Goal: Information Seeking & Learning: Learn about a topic

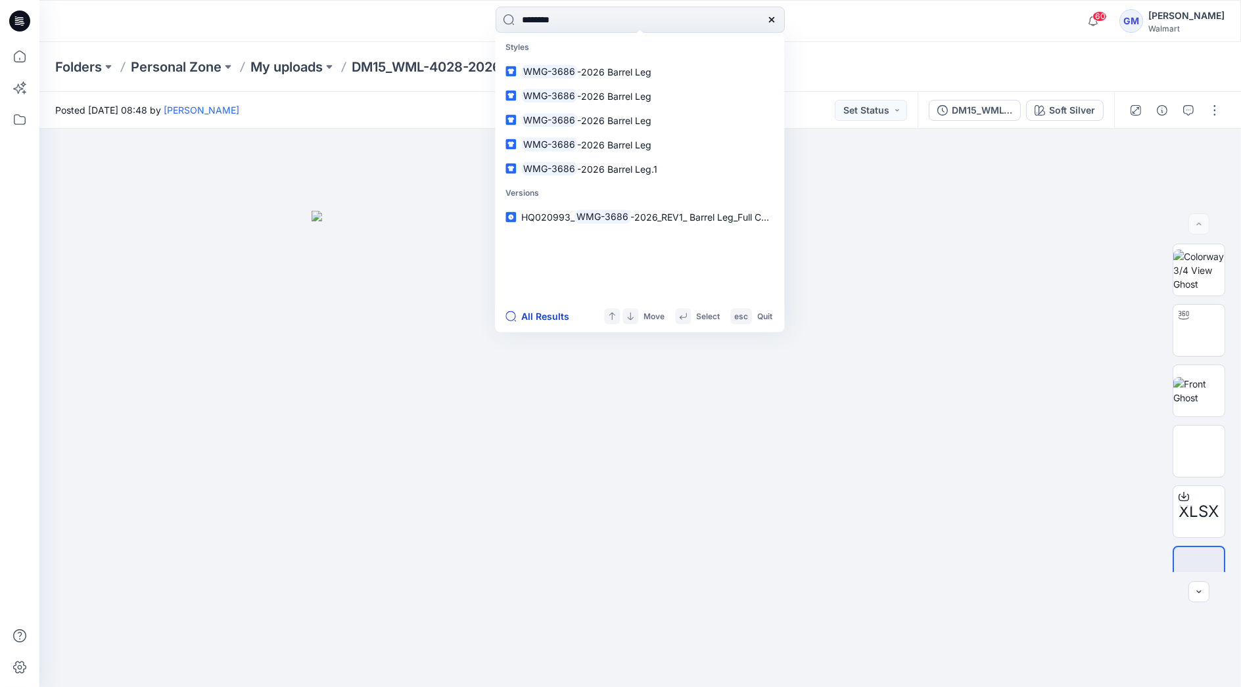
type input "********"
click at [552, 314] on button "All Results" at bounding box center [541, 317] width 72 height 16
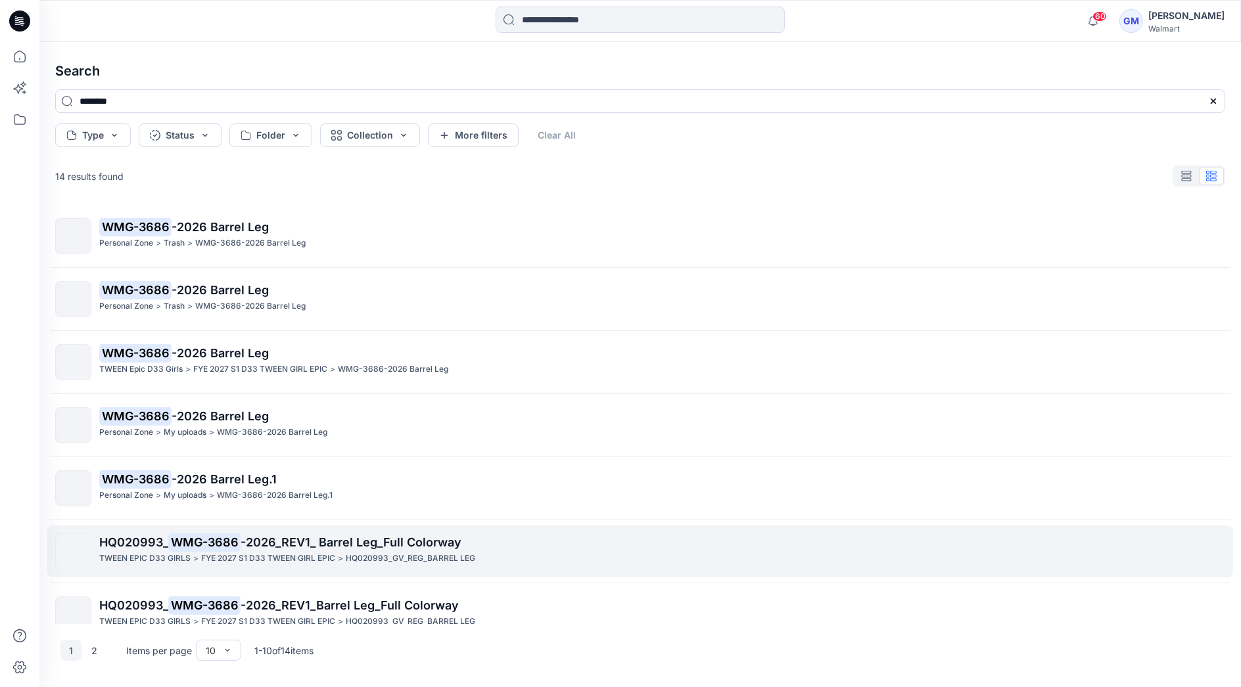
click at [241, 552] on p "FYE 2027 S1 D33 TWEEN GIRL EPIC" at bounding box center [268, 559] width 134 height 14
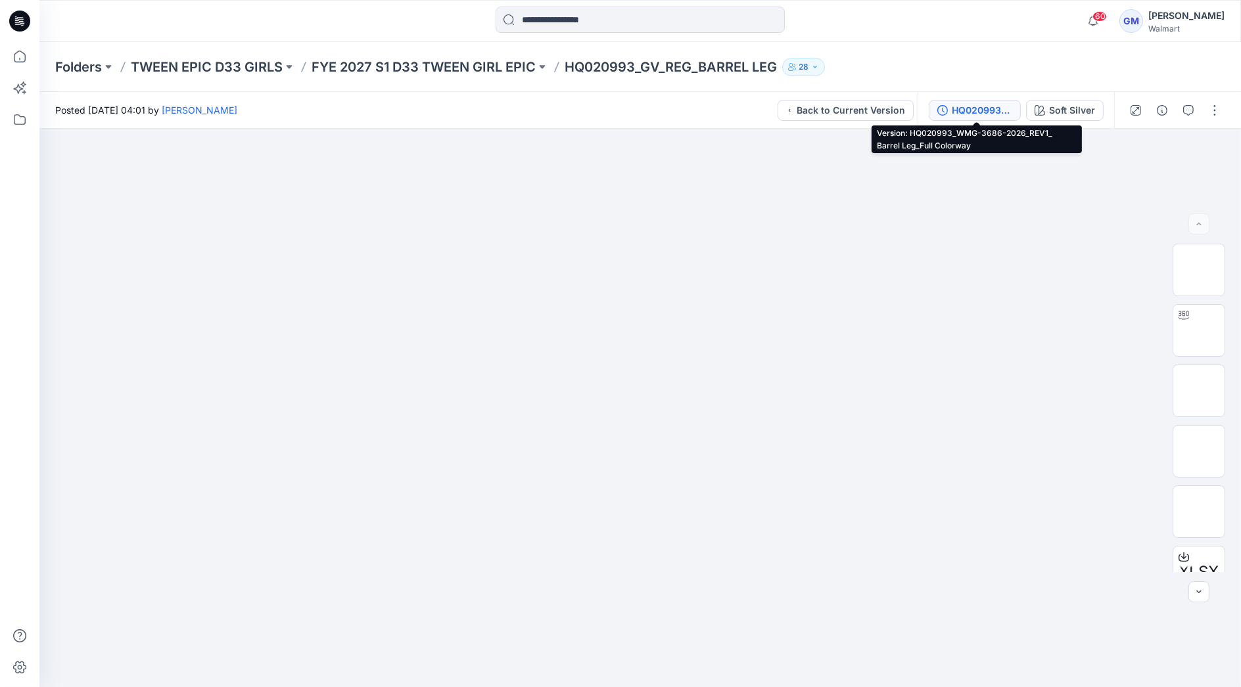
click at [995, 108] on div "HQ020993_WMG-3686-2026_REV1_ Barrel Leg_Full Colorway" at bounding box center [982, 110] width 60 height 14
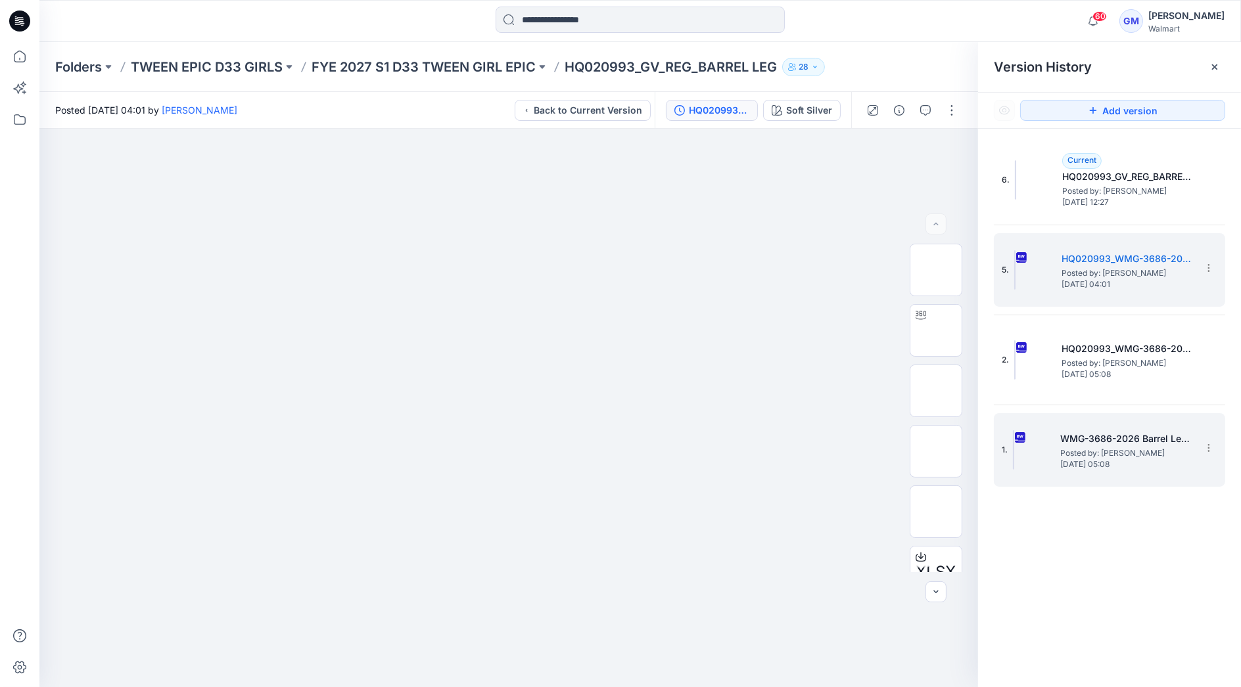
click at [1092, 447] on span "Posted by: [PERSON_NAME]" at bounding box center [1125, 453] width 131 height 13
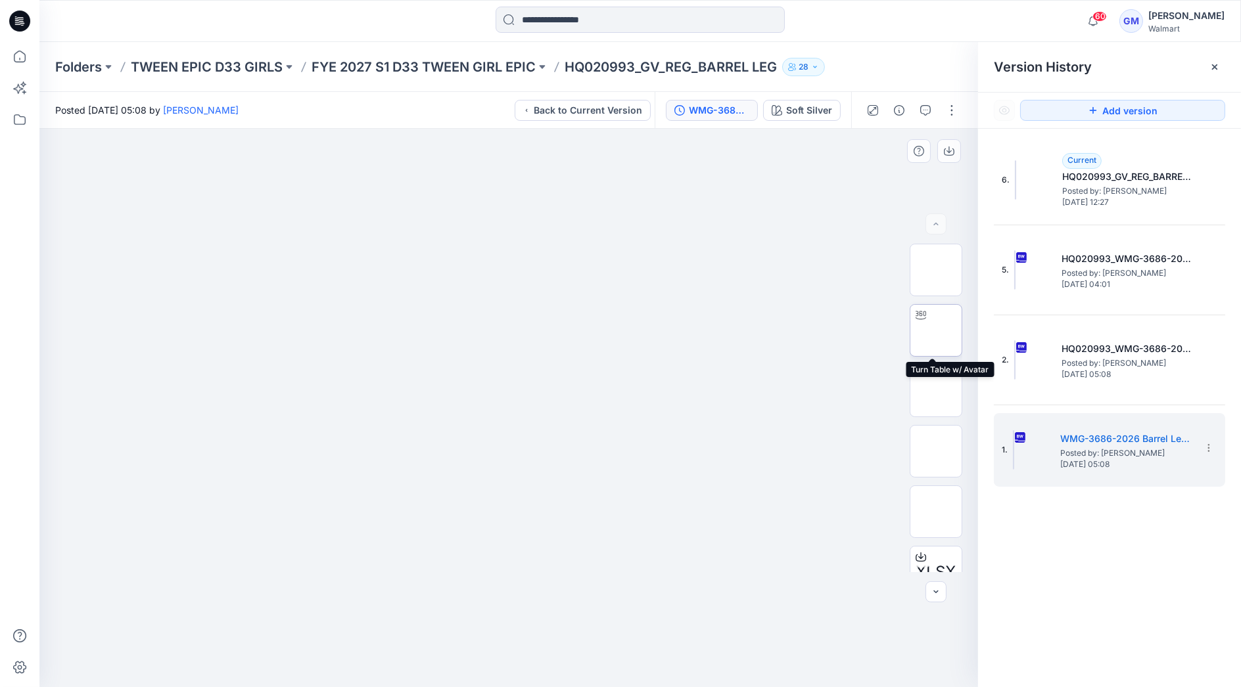
click at [936, 331] on img at bounding box center [936, 331] width 0 height 0
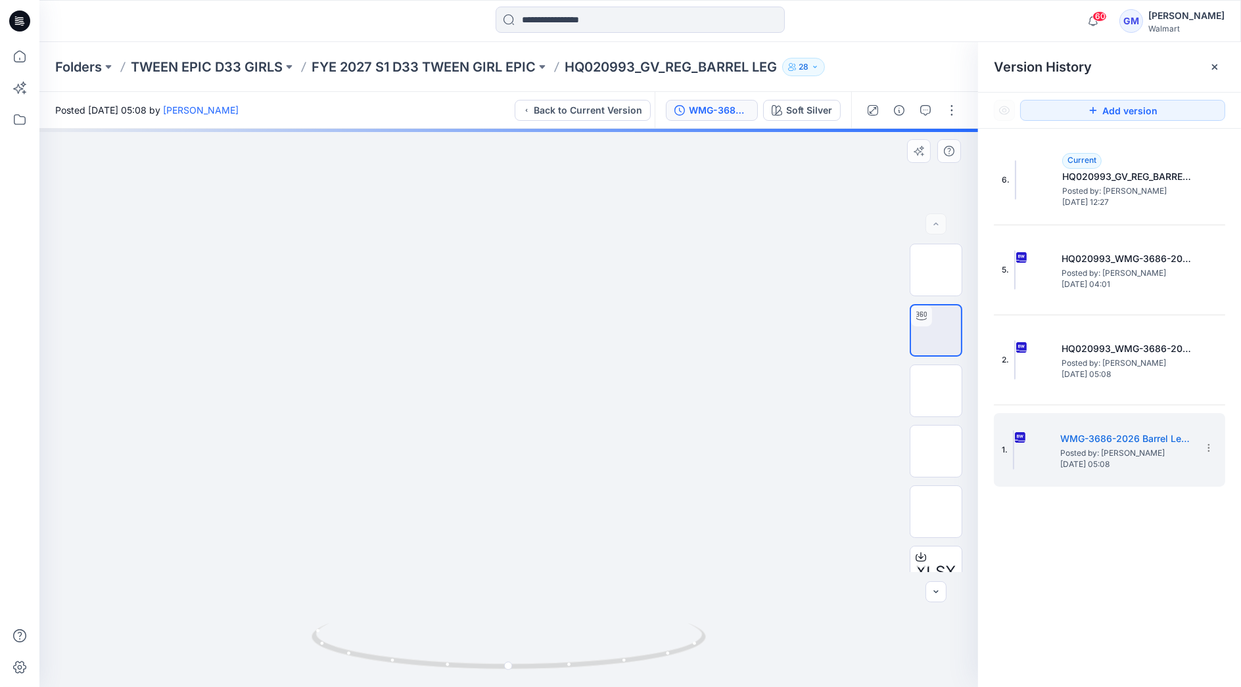
drag, startPoint x: 505, startPoint y: 463, endPoint x: 532, endPoint y: 253, distance: 211.5
drag, startPoint x: 643, startPoint y: 661, endPoint x: 488, endPoint y: 636, distance: 157.1
click at [488, 636] on icon at bounding box center [511, 648] width 398 height 49
drag, startPoint x: 523, startPoint y: 325, endPoint x: 505, endPoint y: 319, distance: 18.5
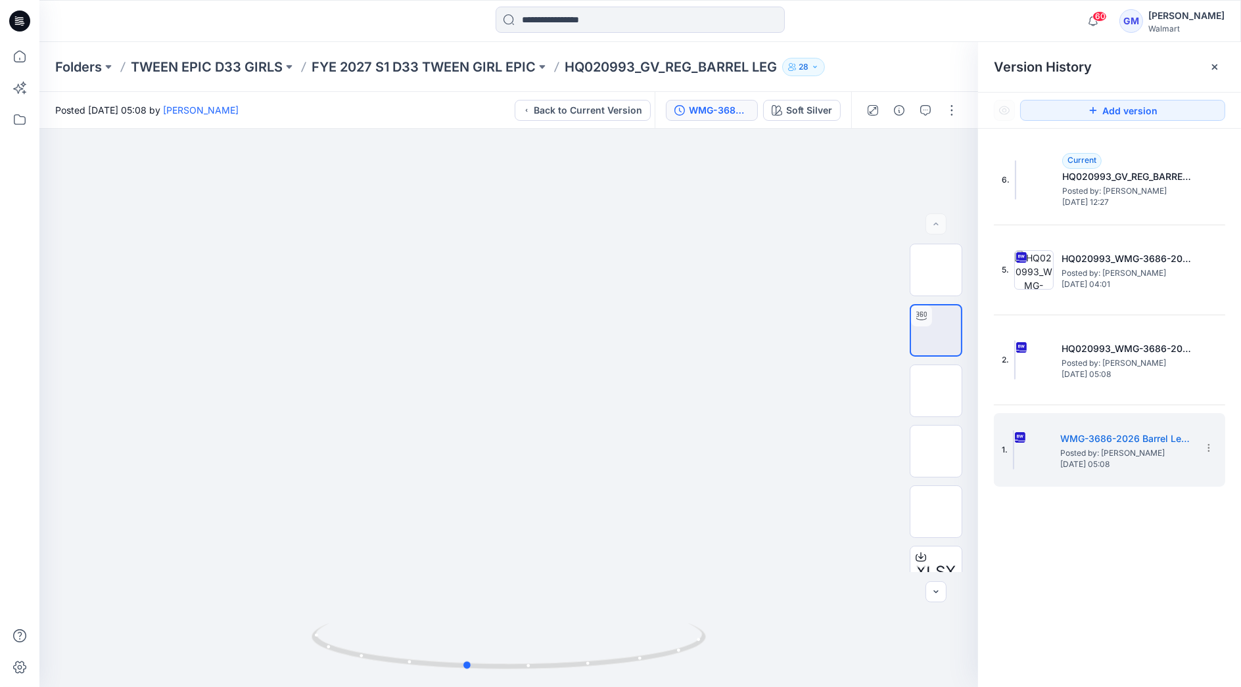
drag, startPoint x: 527, startPoint y: 669, endPoint x: 1090, endPoint y: 615, distance: 565.8
click at [1090, 615] on div "XLSX BW Soft Silver Loading... Material Properties Loading... Version History V…" at bounding box center [639, 408] width 1201 height 559
drag, startPoint x: 619, startPoint y: 432, endPoint x: 627, endPoint y: 350, distance: 82.5
drag, startPoint x: 690, startPoint y: 651, endPoint x: 526, endPoint y: 664, distance: 164.8
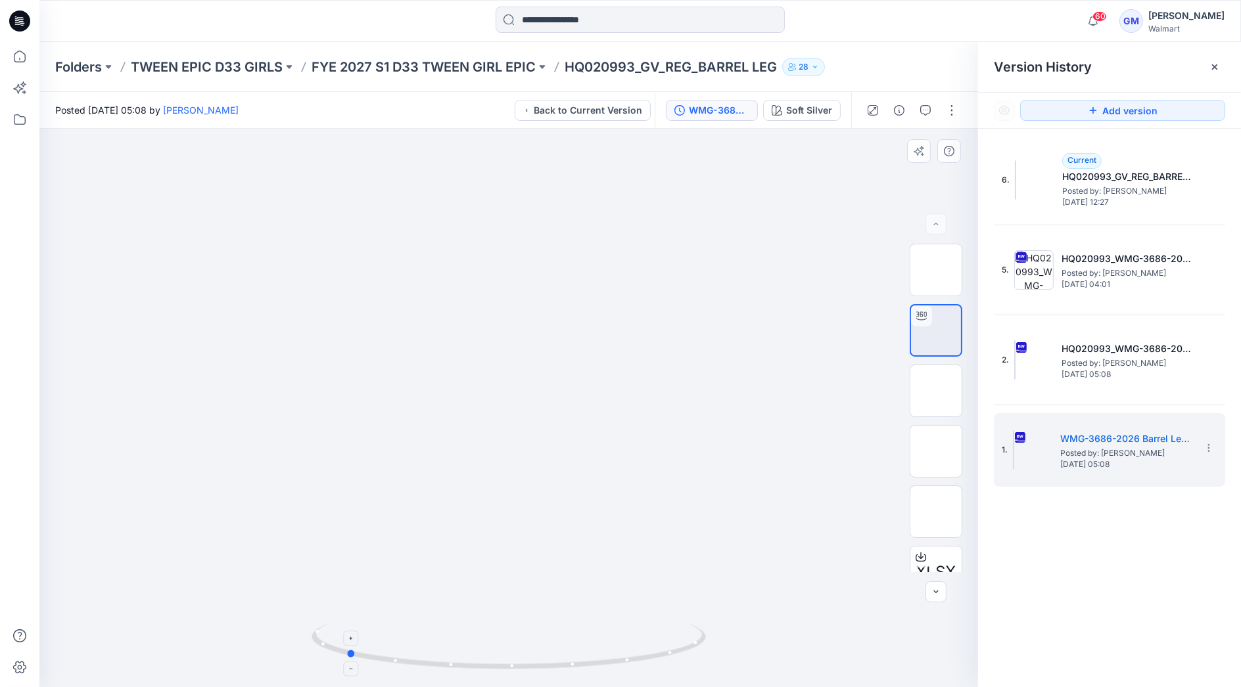
click at [526, 664] on icon at bounding box center [511, 648] width 398 height 49
drag, startPoint x: 521, startPoint y: 503, endPoint x: 511, endPoint y: 572, distance: 70.4
drag, startPoint x: 521, startPoint y: 670, endPoint x: 517, endPoint y: 659, distance: 12.7
click at [517, 659] on icon at bounding box center [511, 648] width 398 height 49
